Goal: Information Seeking & Learning: Learn about a topic

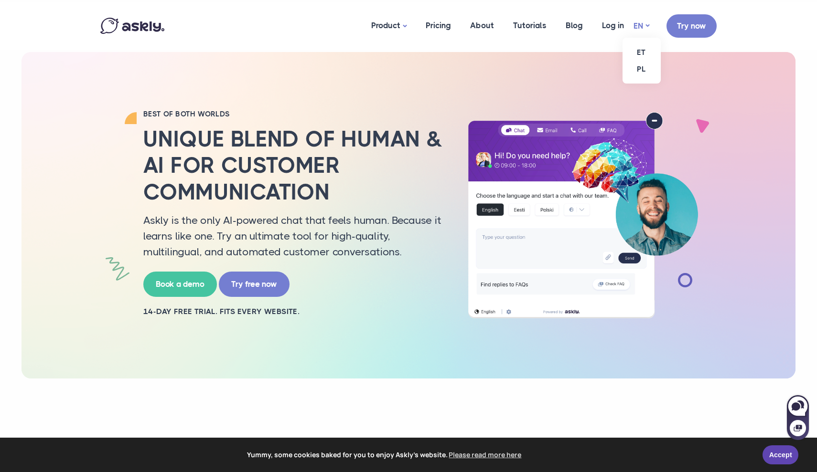
click at [647, 26] on link "EN" at bounding box center [641, 26] width 16 height 14
click at [641, 50] on link "ET" at bounding box center [641, 52] width 38 height 17
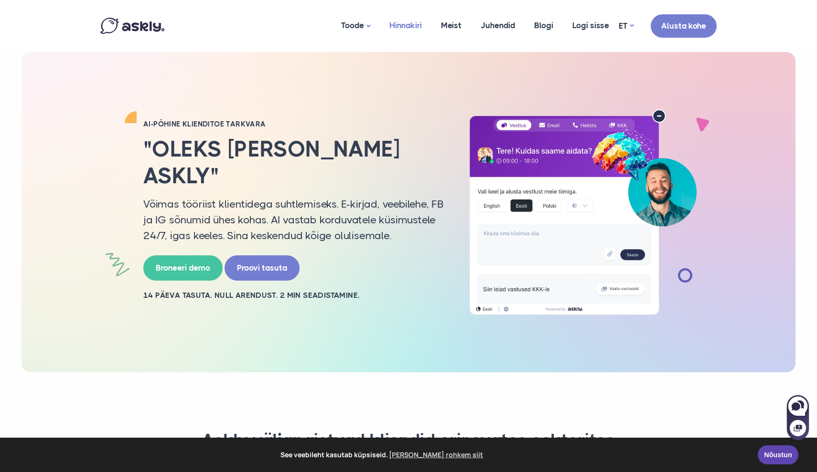
click at [405, 22] on link "Hinnakiri" at bounding box center [406, 25] width 52 height 46
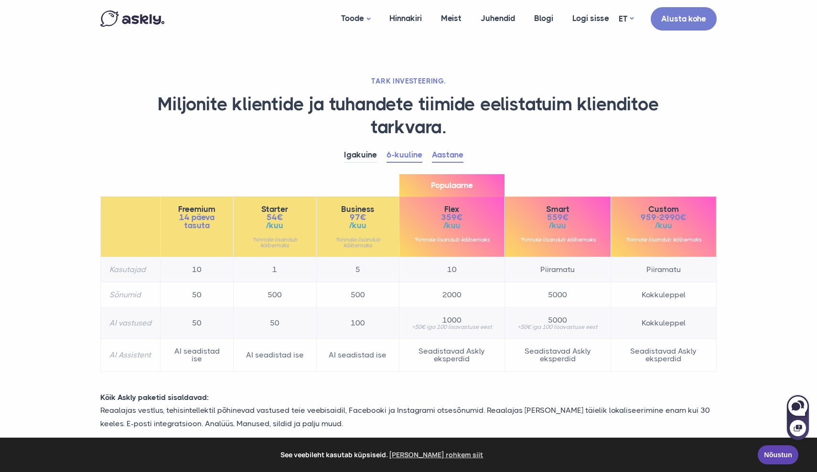
click at [449, 156] on link "Aastane" at bounding box center [448, 155] width 32 height 15
click at [399, 156] on link "6-kuuline" at bounding box center [404, 155] width 36 height 15
click at [447, 156] on link "Aastane" at bounding box center [448, 155] width 32 height 15
click at [396, 154] on link "6-kuuline" at bounding box center [404, 155] width 36 height 15
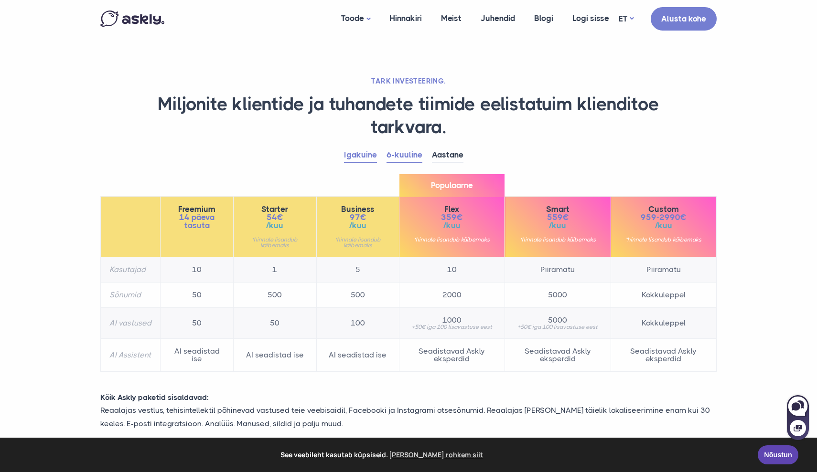
click at [364, 157] on link "Igakuine" at bounding box center [360, 155] width 33 height 15
click at [402, 156] on link "6-kuuline" at bounding box center [404, 155] width 36 height 15
click at [362, 158] on link "Igakuine" at bounding box center [360, 155] width 33 height 15
click at [405, 155] on link "6-kuuline" at bounding box center [404, 155] width 36 height 15
click at [439, 151] on link "Aastane" at bounding box center [448, 155] width 32 height 15
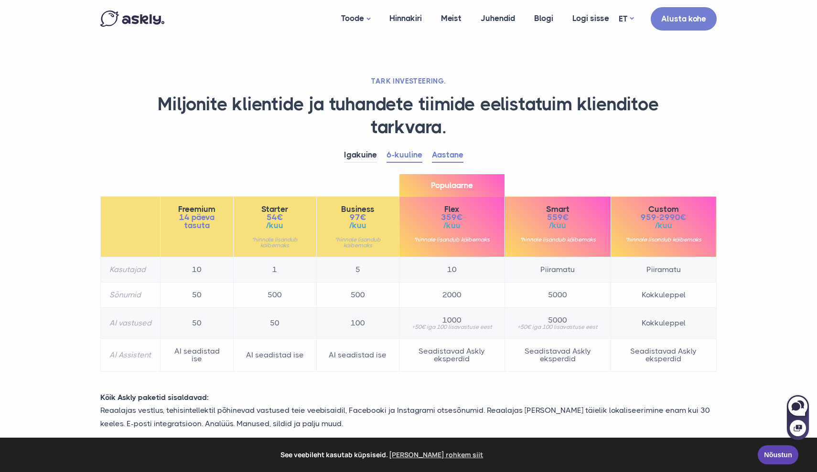
click at [406, 161] on link "6-kuuline" at bounding box center [404, 155] width 36 height 15
click at [448, 17] on link "Meist" at bounding box center [451, 18] width 40 height 37
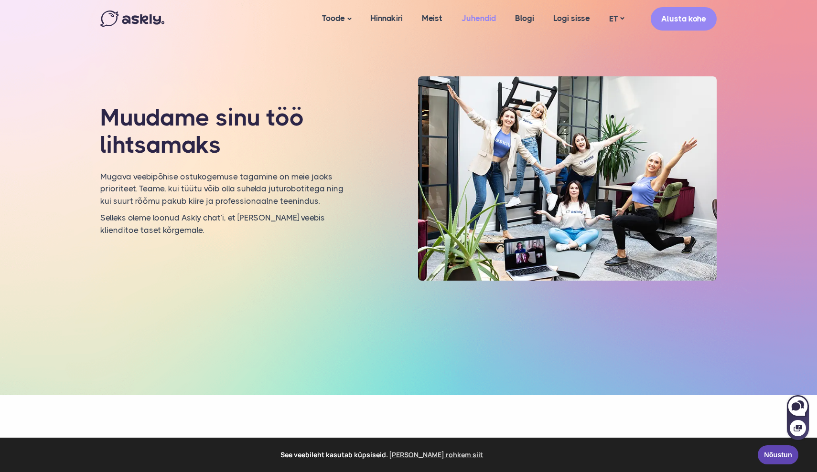
click at [483, 18] on link "Juhendid" at bounding box center [478, 18] width 53 height 37
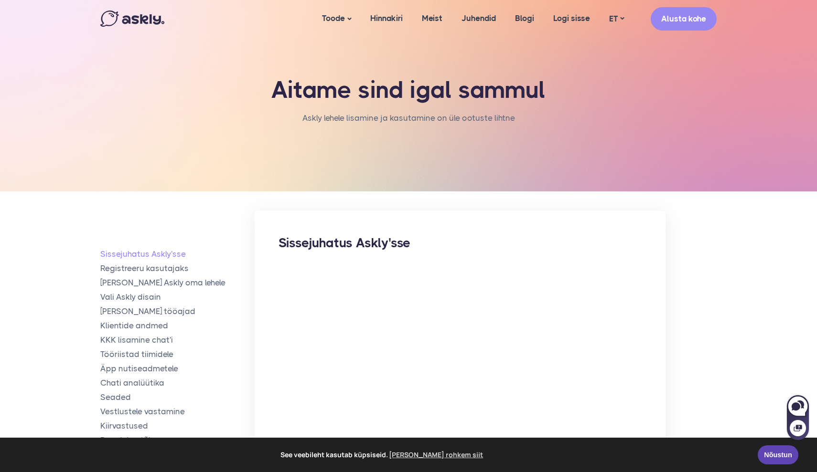
drag, startPoint x: 797, startPoint y: 307, endPoint x: 792, endPoint y: 350, distance: 43.2
drag, startPoint x: 792, startPoint y: 300, endPoint x: 790, endPoint y: 314, distance: 14.0
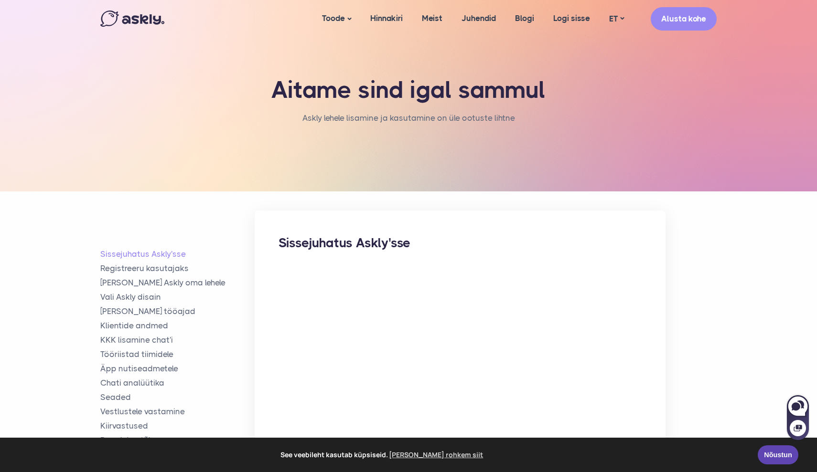
drag, startPoint x: 785, startPoint y: 282, endPoint x: 816, endPoint y: 286, distance: 31.7
click at [775, 455] on link "Nõustun" at bounding box center [777, 453] width 41 height 19
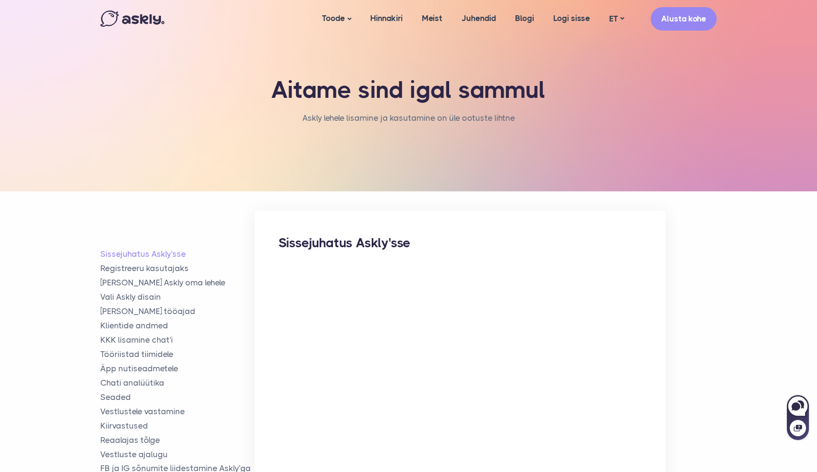
drag, startPoint x: 688, startPoint y: 372, endPoint x: 689, endPoint y: 403, distance: 31.1
drag, startPoint x: 651, startPoint y: 402, endPoint x: 649, endPoint y: 445, distance: 43.5
click at [649, 445] on div "Sissejuhatus Askly'sse" at bounding box center [460, 368] width 411 height 315
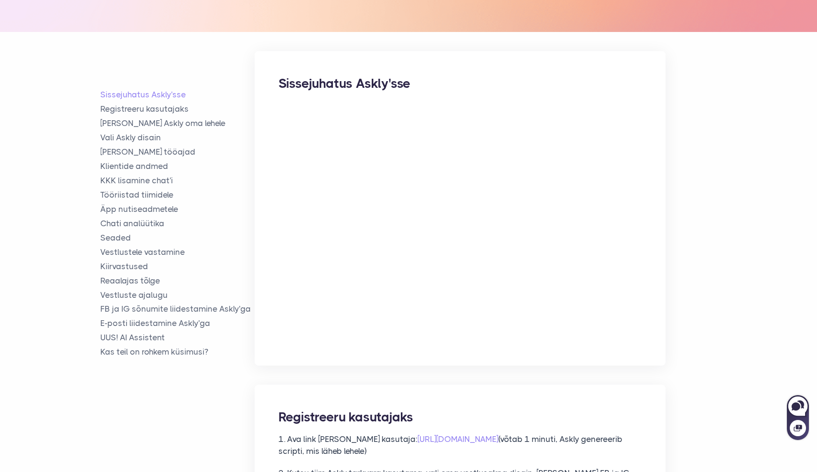
scroll to position [160, 0]
click at [154, 178] on link "KKK lisamine chat'i" at bounding box center [177, 179] width 154 height 11
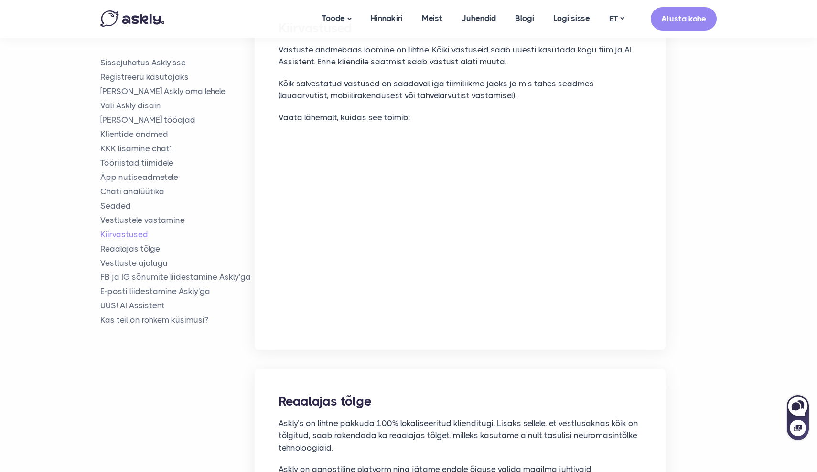
scroll to position [5227, 0]
click at [340, 61] on link "AI assistent" at bounding box center [360, 60] width 96 height 17
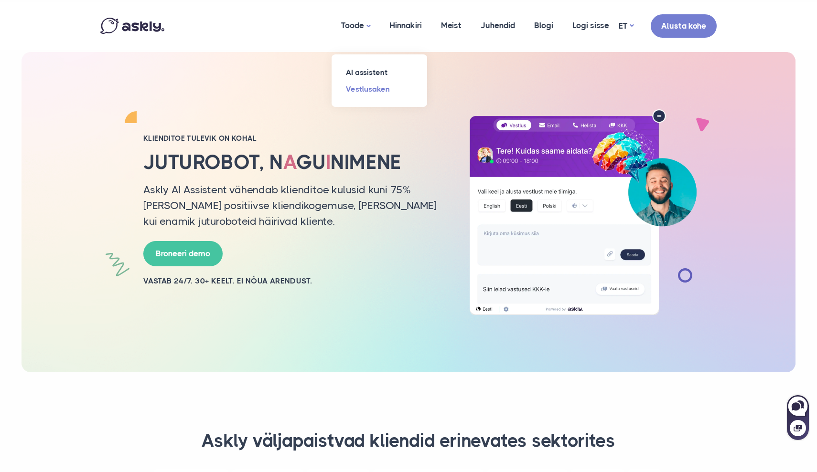
click at [348, 91] on link "Vestlusaken" at bounding box center [379, 89] width 96 height 17
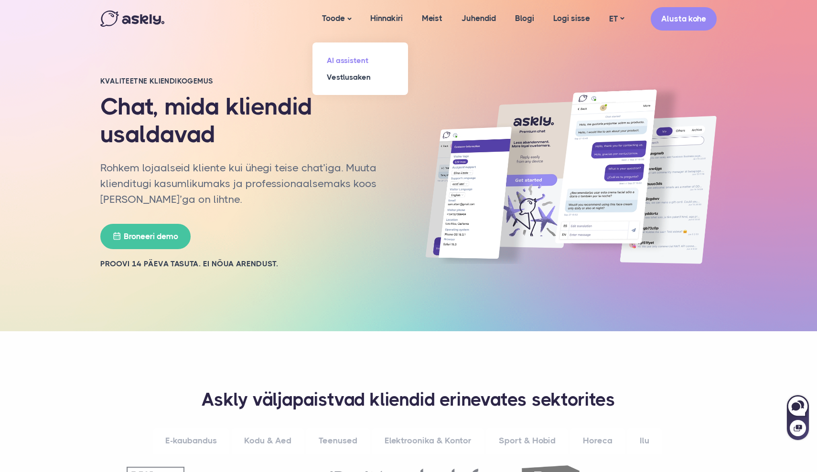
click at [332, 57] on link "AI assistent" at bounding box center [360, 60] width 96 height 17
